Goal: Task Accomplishment & Management: Manage account settings

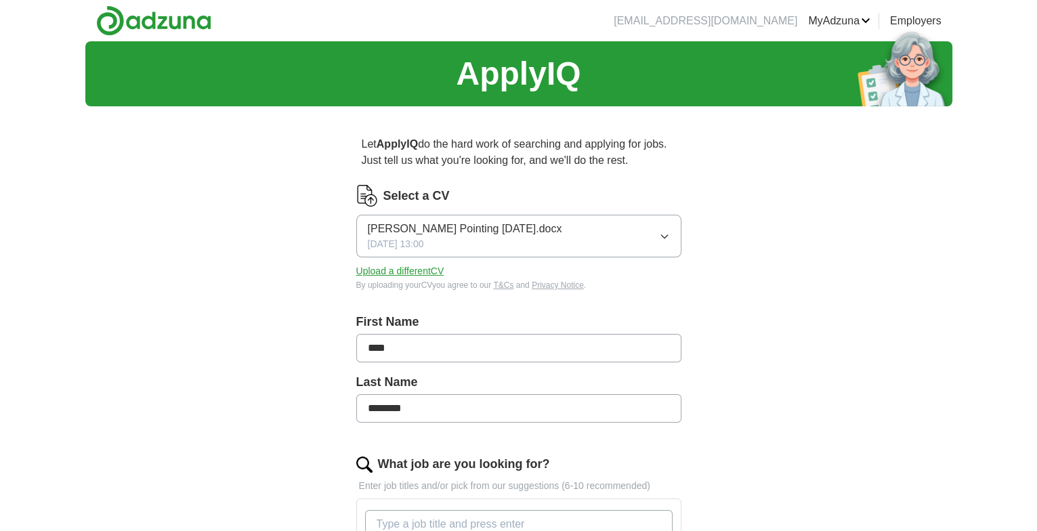
click at [666, 236] on icon "button" at bounding box center [664, 236] width 6 height 3
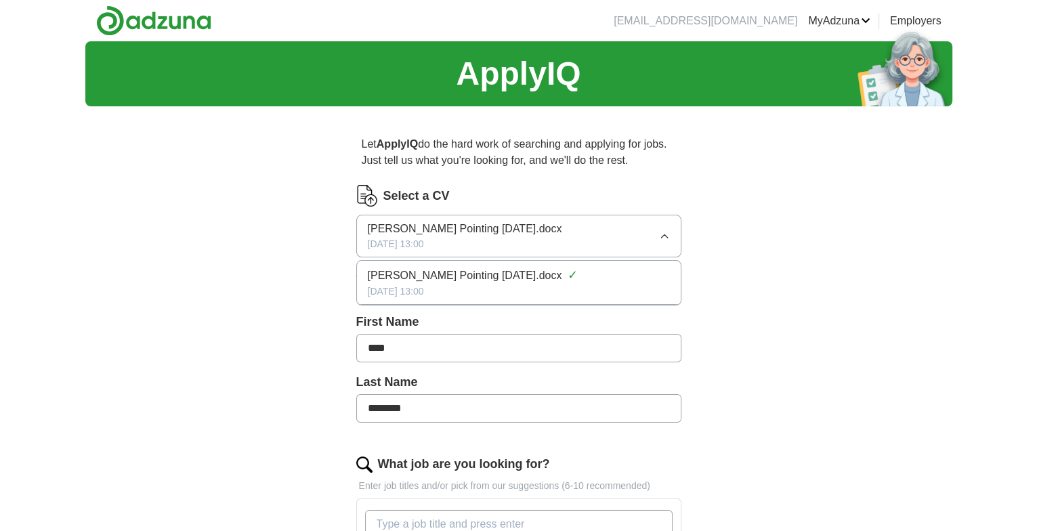
click at [666, 236] on icon "button" at bounding box center [664, 235] width 6 height 3
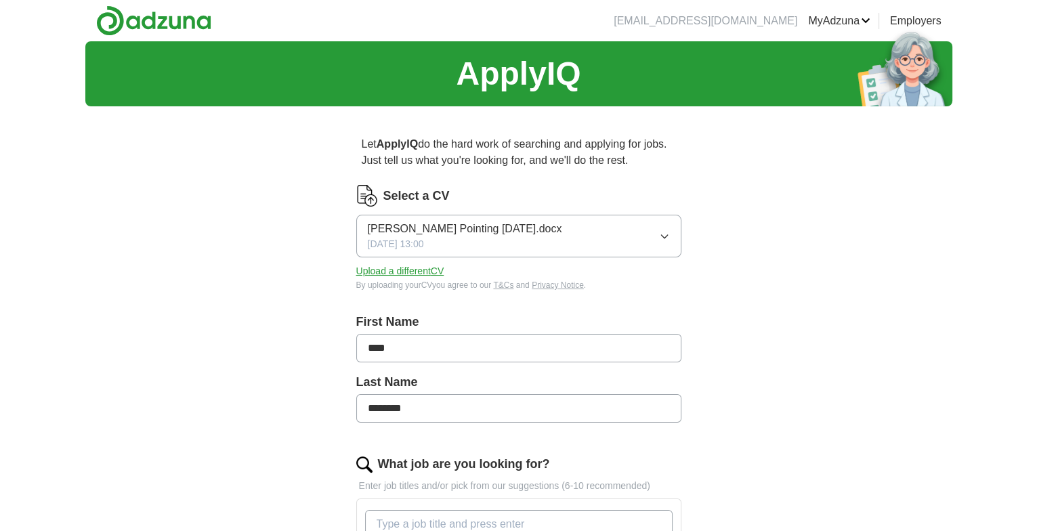
click at [416, 271] on button "Upload a different CV" at bounding box center [400, 271] width 88 height 14
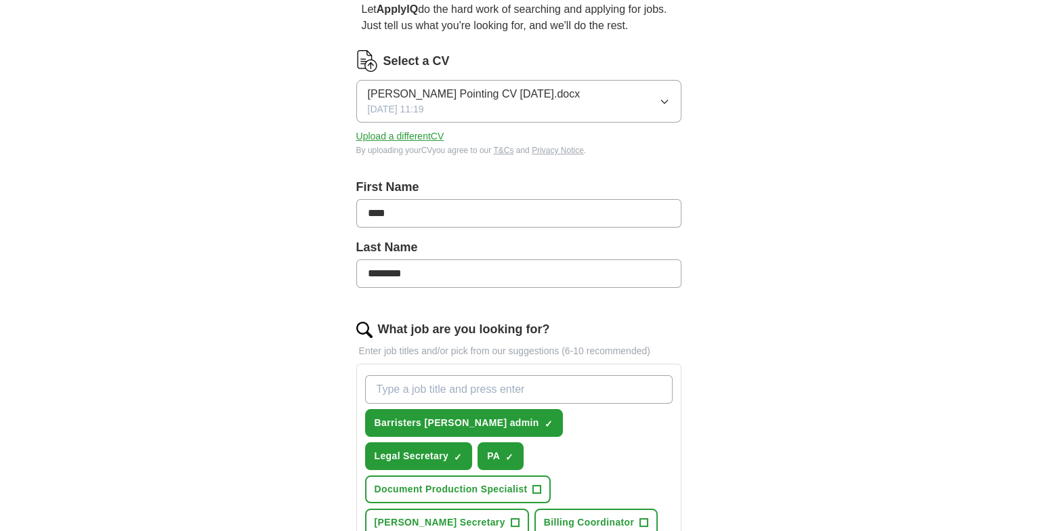
scroll to position [203, 0]
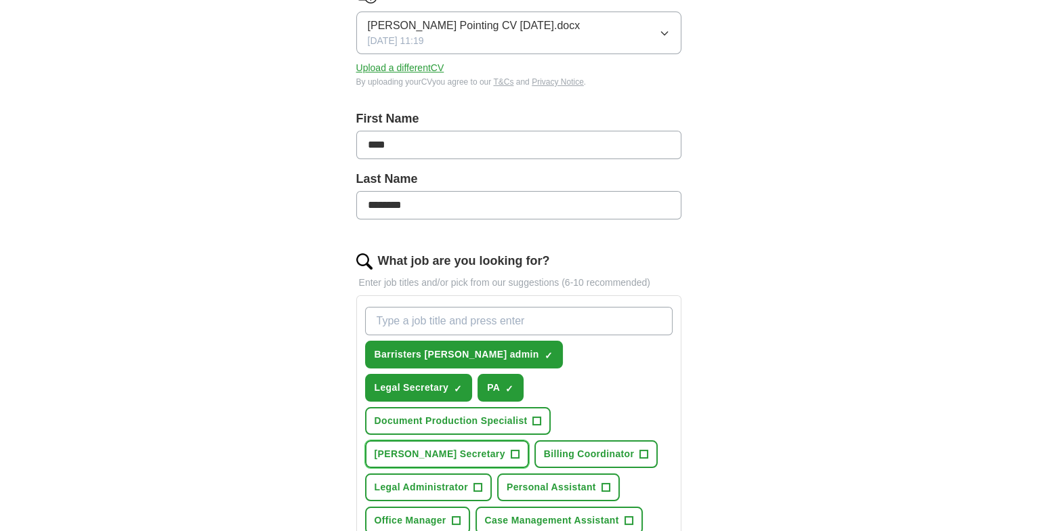
click at [511, 449] on span "+" at bounding box center [515, 454] width 8 height 11
click at [476, 482] on span "+" at bounding box center [477, 487] width 8 height 11
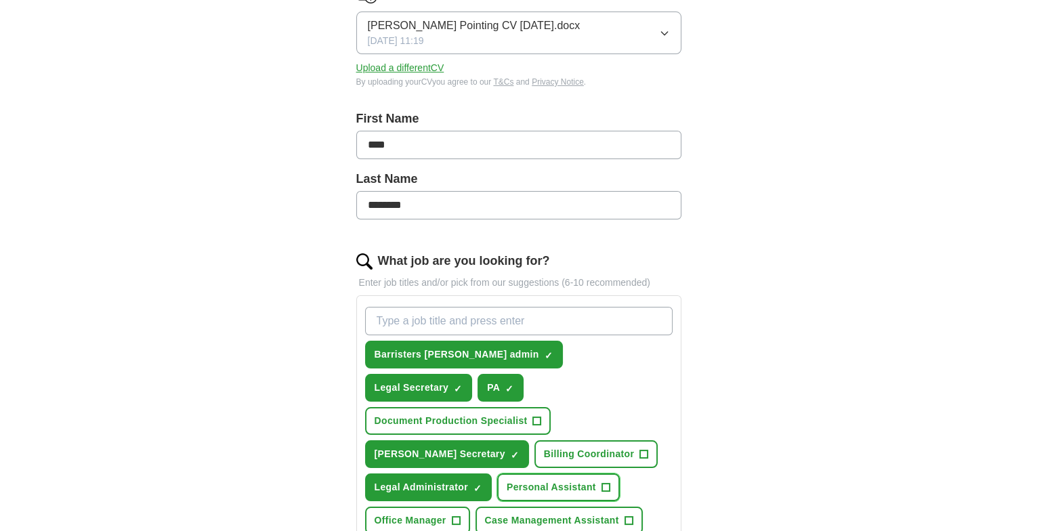
click at [604, 482] on span "+" at bounding box center [605, 487] width 8 height 11
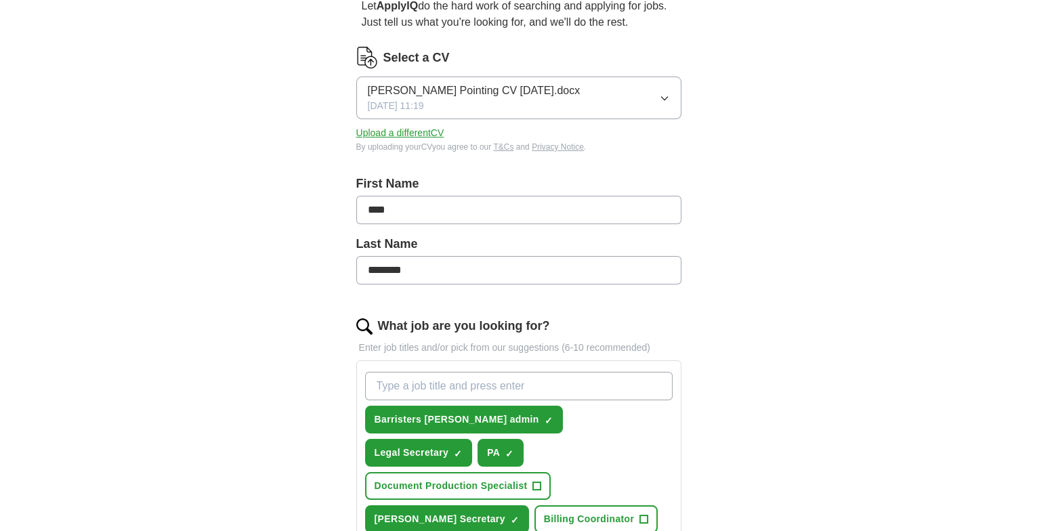
scroll to position [135, 0]
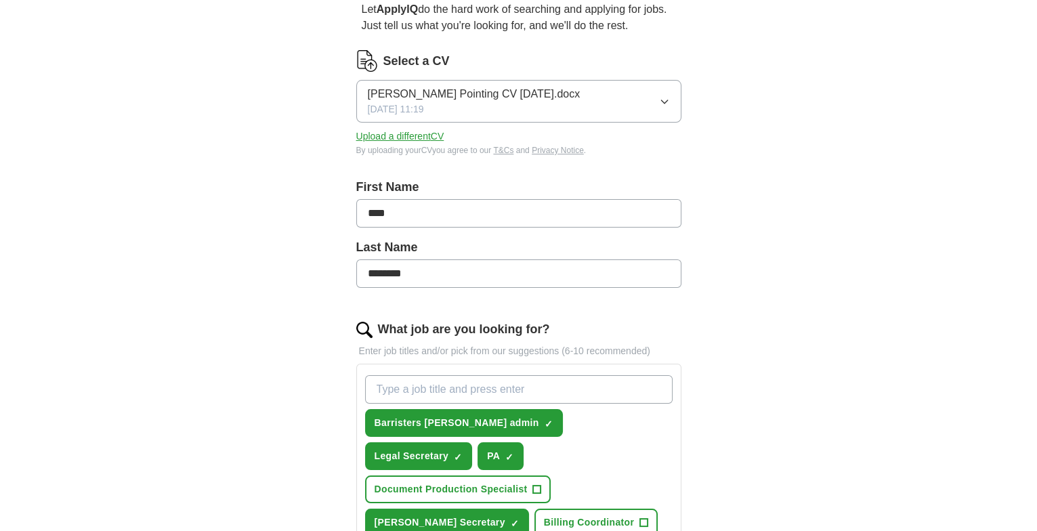
click at [538, 383] on input "What job are you looking for?" at bounding box center [519, 389] width 308 height 28
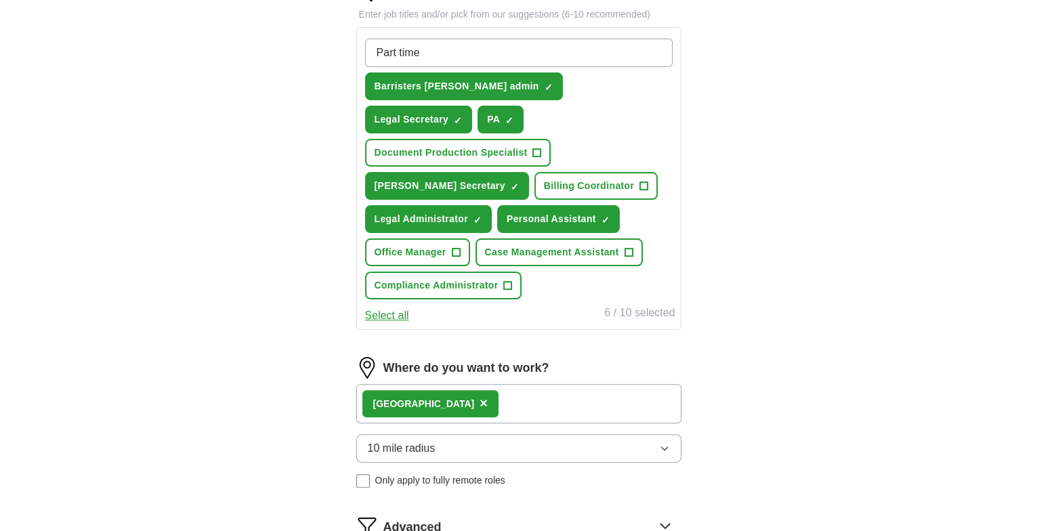
scroll to position [541, 0]
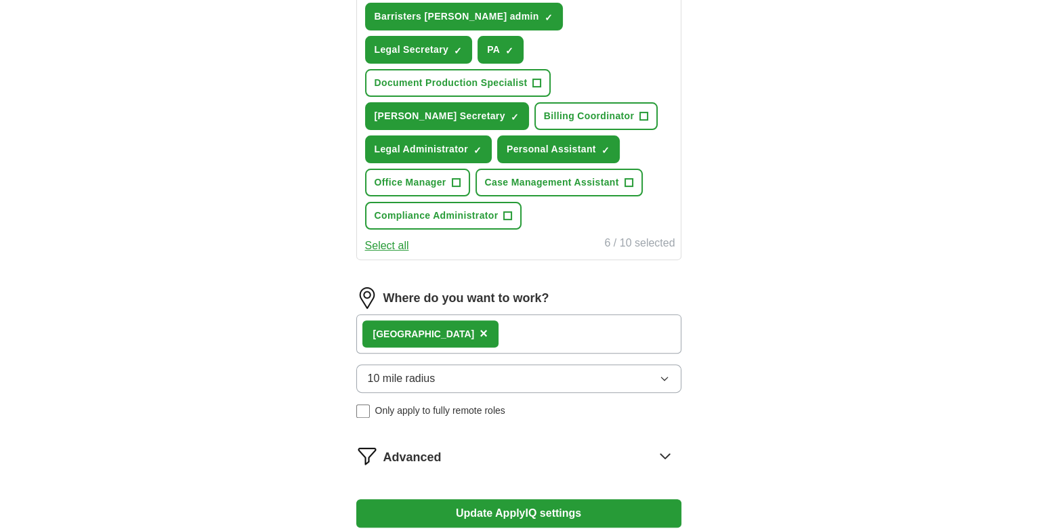
type input "Part time"
click at [503, 499] on button "Update ApplyIQ settings" at bounding box center [518, 513] width 325 height 28
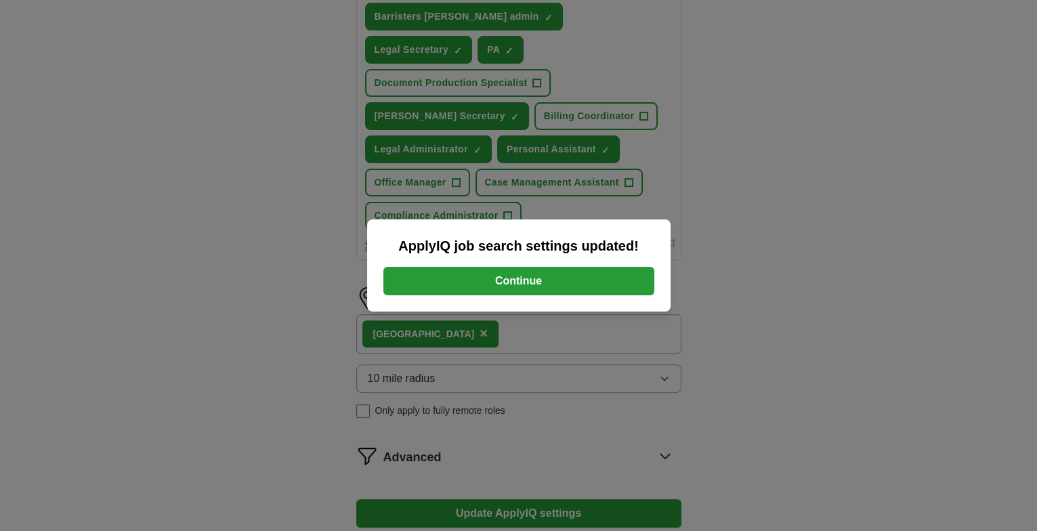
click at [506, 280] on button "Continue" at bounding box center [518, 281] width 271 height 28
